Goal: Task Accomplishment & Management: Manage account settings

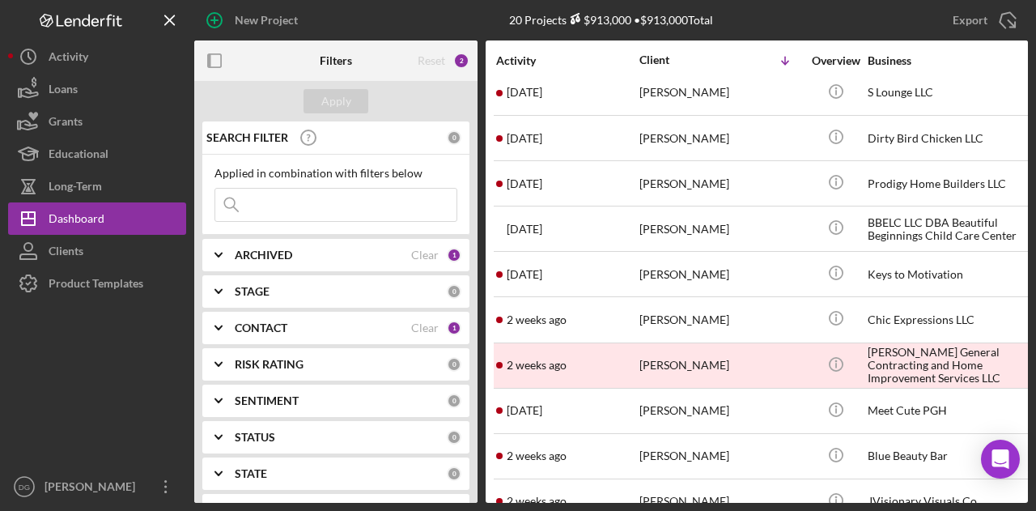
scroll to position [230, 0]
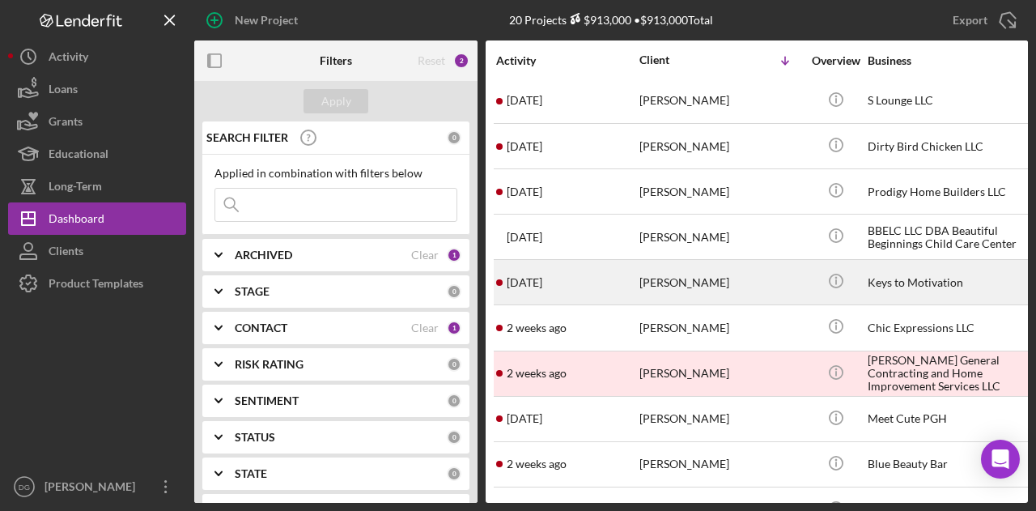
click at [924, 274] on div "Keys to Motivation" at bounding box center [949, 282] width 162 height 43
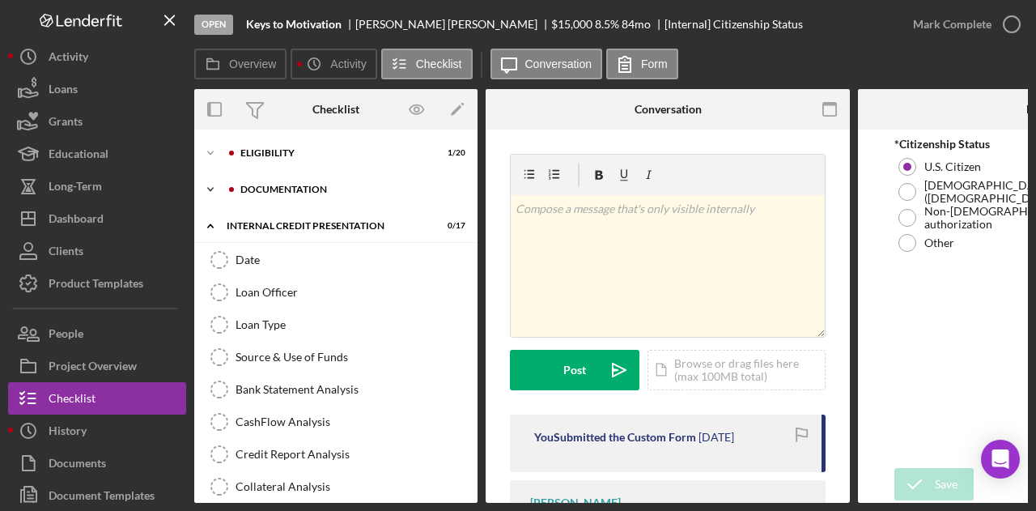
click at [274, 185] on div "documentation" at bounding box center [348, 190] width 217 height 10
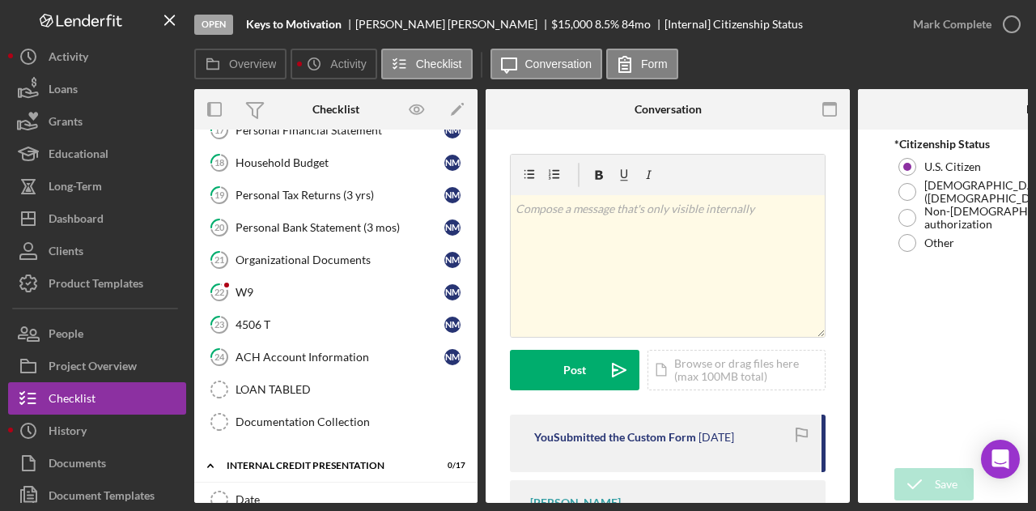
scroll to position [358, 0]
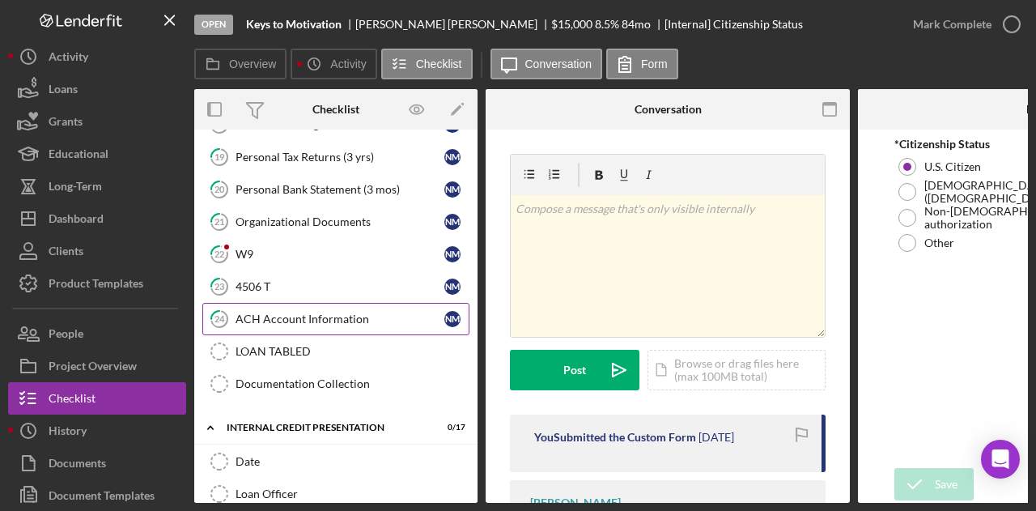
click at [281, 316] on div "ACH Account Information" at bounding box center [340, 318] width 209 height 13
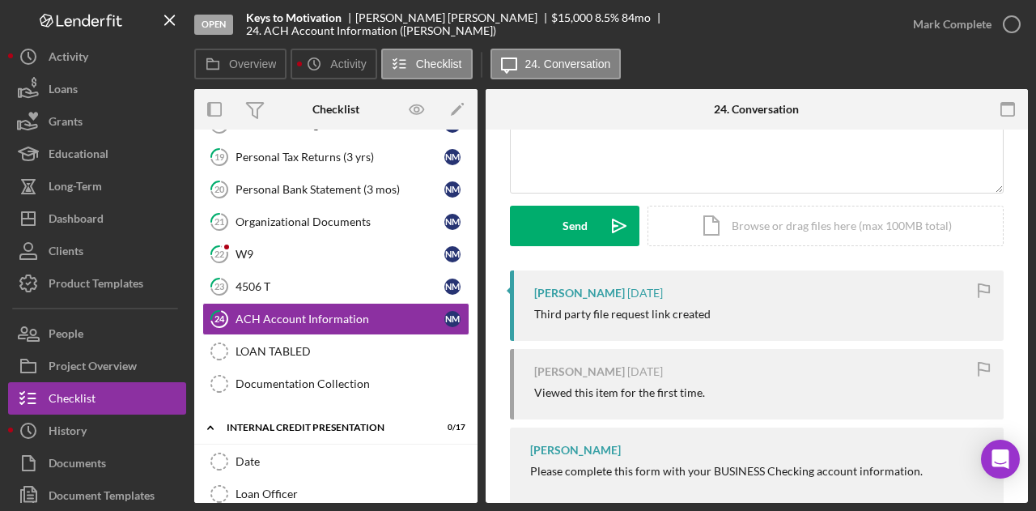
scroll to position [214, 0]
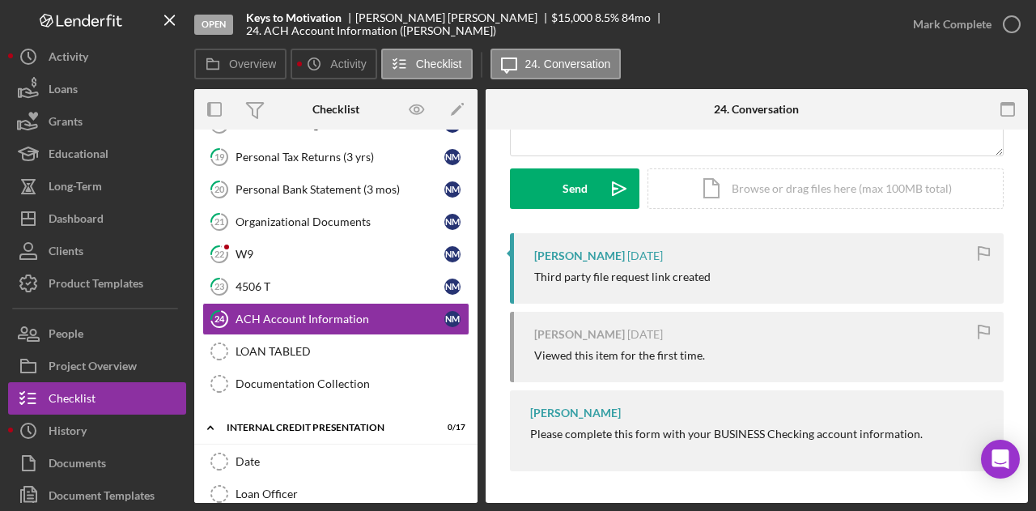
drag, startPoint x: 1021, startPoint y: 395, endPoint x: 1024, endPoint y: 328, distance: 67.3
click at [1024, 328] on div "24 ACH Account Information Visible to Client Internal Request Docs v Color teal…" at bounding box center [757, 316] width 542 height 373
click at [918, 330] on div "[PERSON_NAME] [DATE]" at bounding box center [760, 334] width 453 height 13
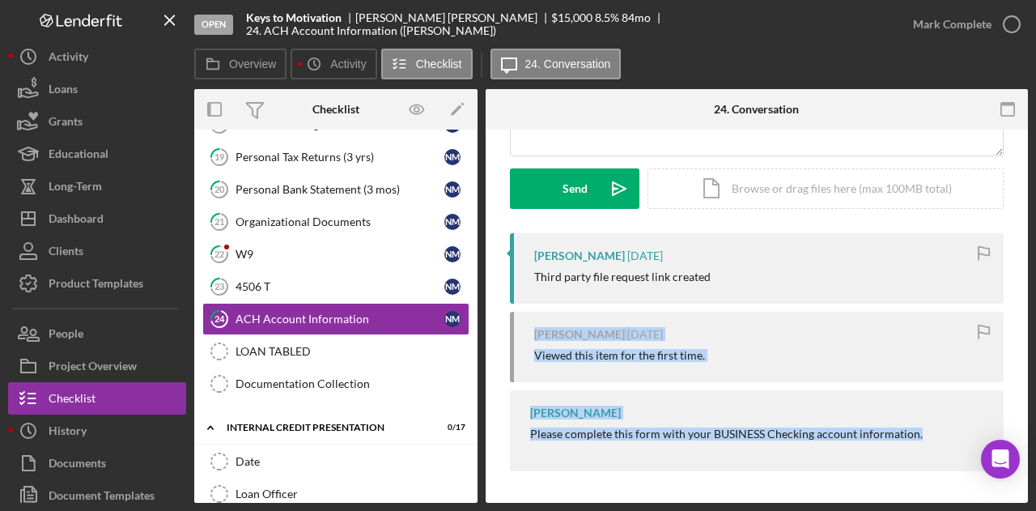
drag, startPoint x: 1022, startPoint y: 399, endPoint x: 1018, endPoint y: 301, distance: 98.0
click at [1018, 301] on div "Visible to Client Internal Request Docs v Color teal Color pink Remove color Ad…" at bounding box center [757, 210] width 542 height 588
click at [830, 483] on div "Visible to Client Internal Request Docs v Color teal Color pink Remove color Ad…" at bounding box center [757, 210] width 542 height 588
